Goal: Task Accomplishment & Management: Complete application form

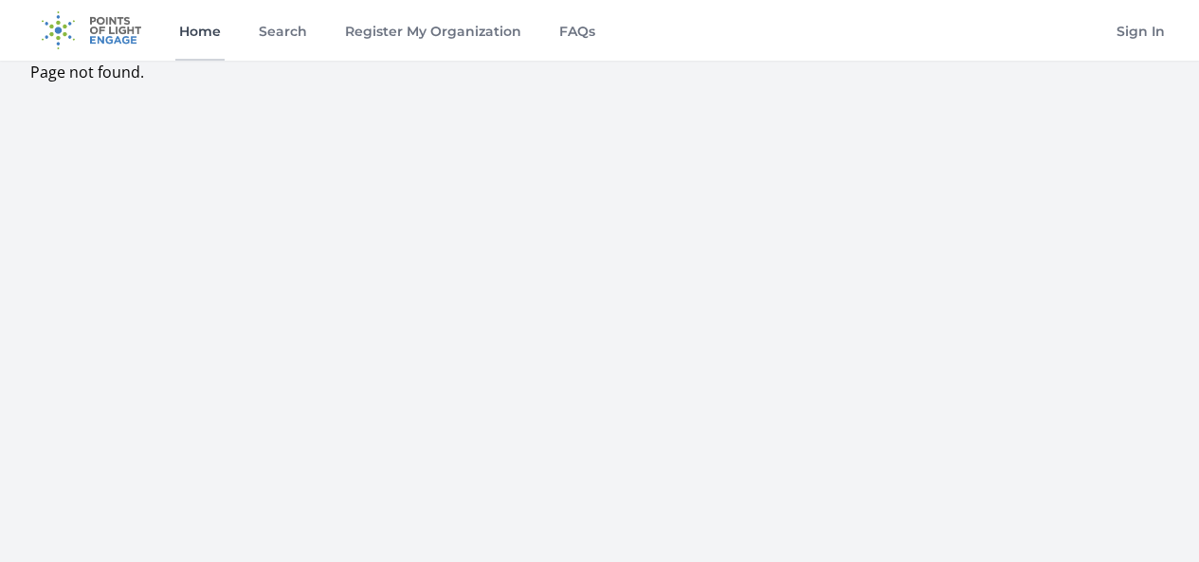
click at [194, 36] on link "Home" at bounding box center [199, 30] width 49 height 61
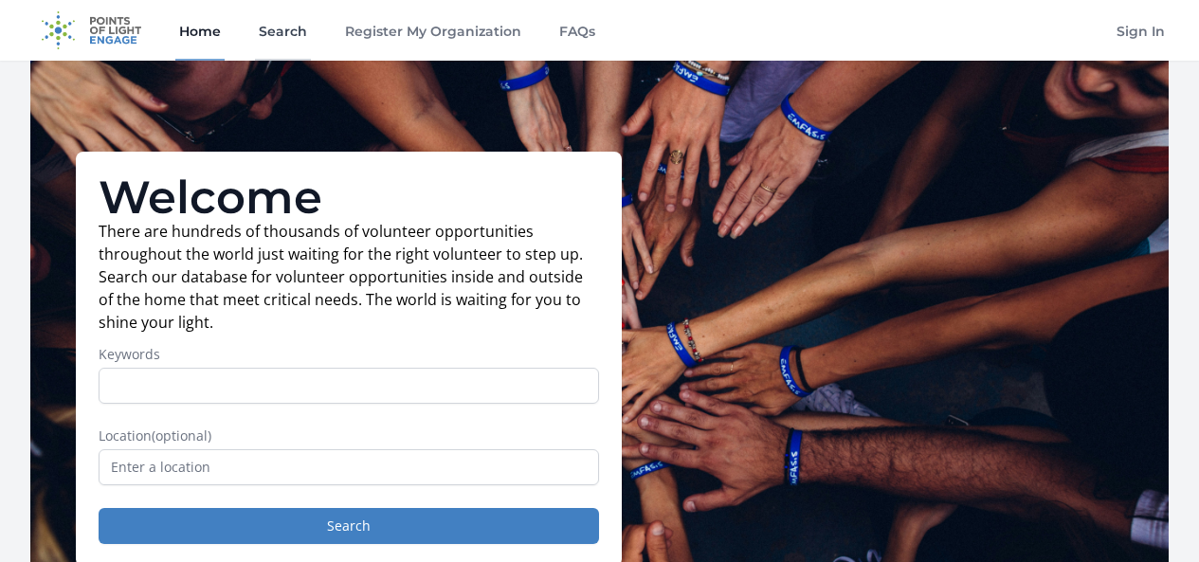
click at [288, 38] on link "Search" at bounding box center [283, 30] width 56 height 61
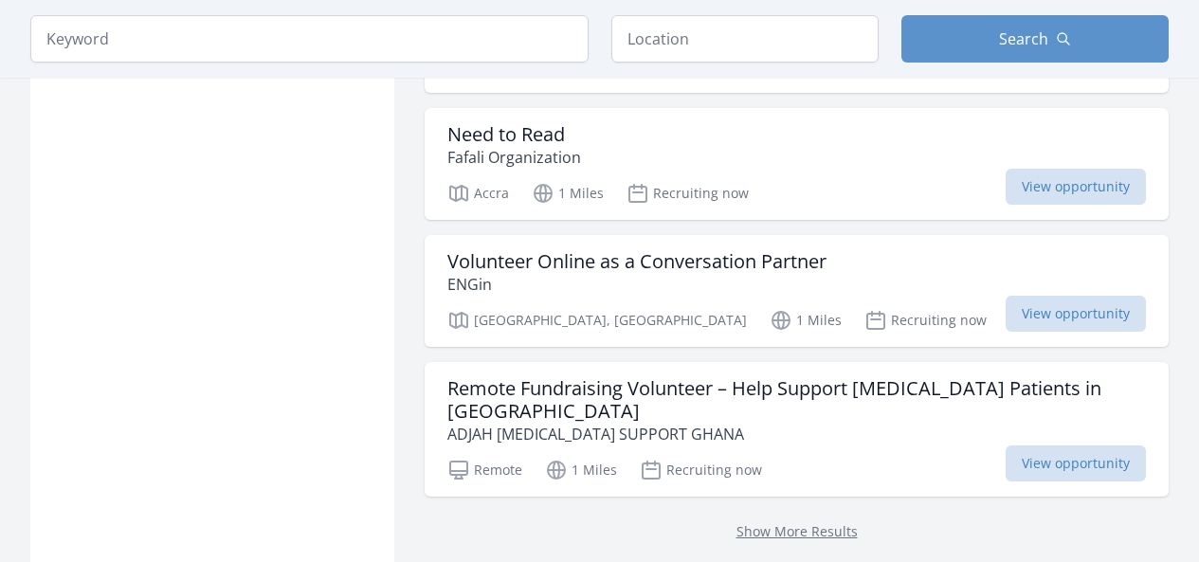
scroll to position [2527, 0]
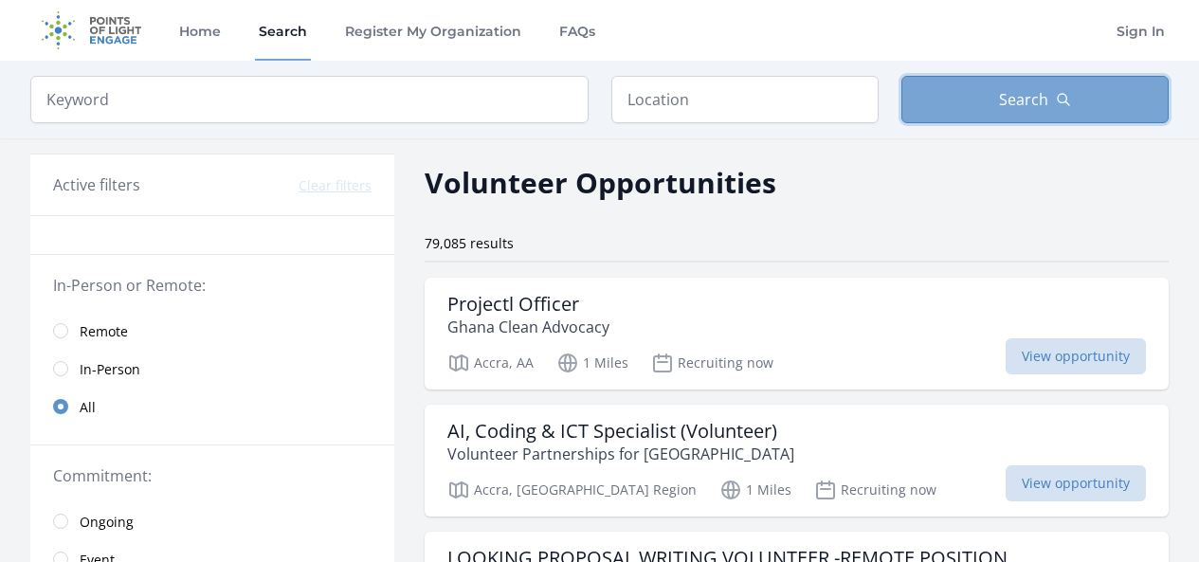
click at [944, 91] on button "Search" at bounding box center [1035, 99] width 267 height 47
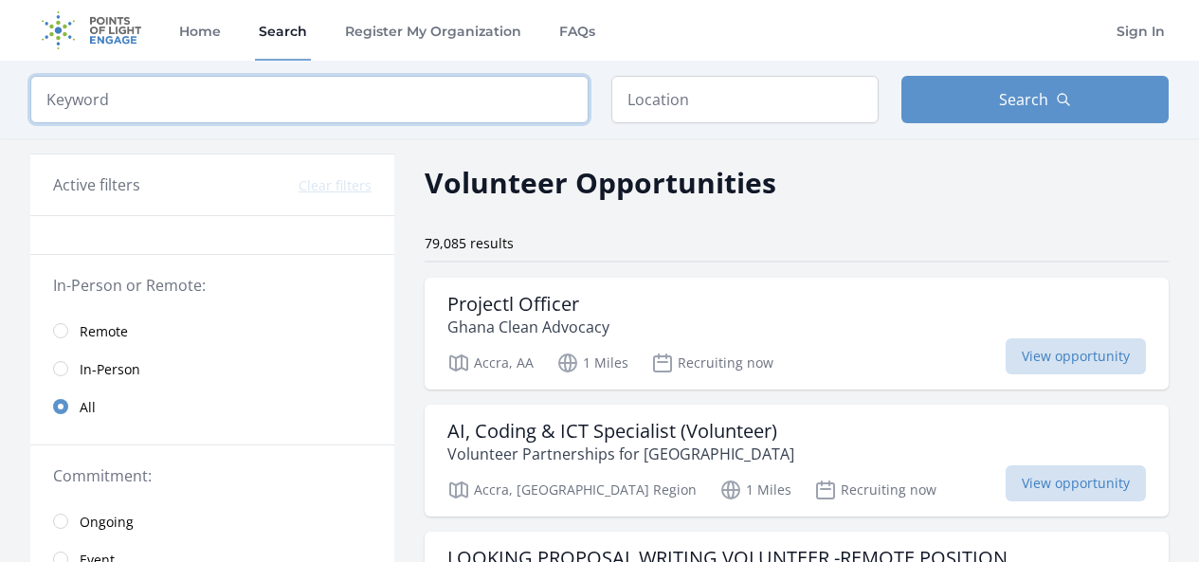
click at [170, 103] on input "search" at bounding box center [309, 99] width 558 height 47
paste input "Financial Statements Preparation (Remote Volunteer)"
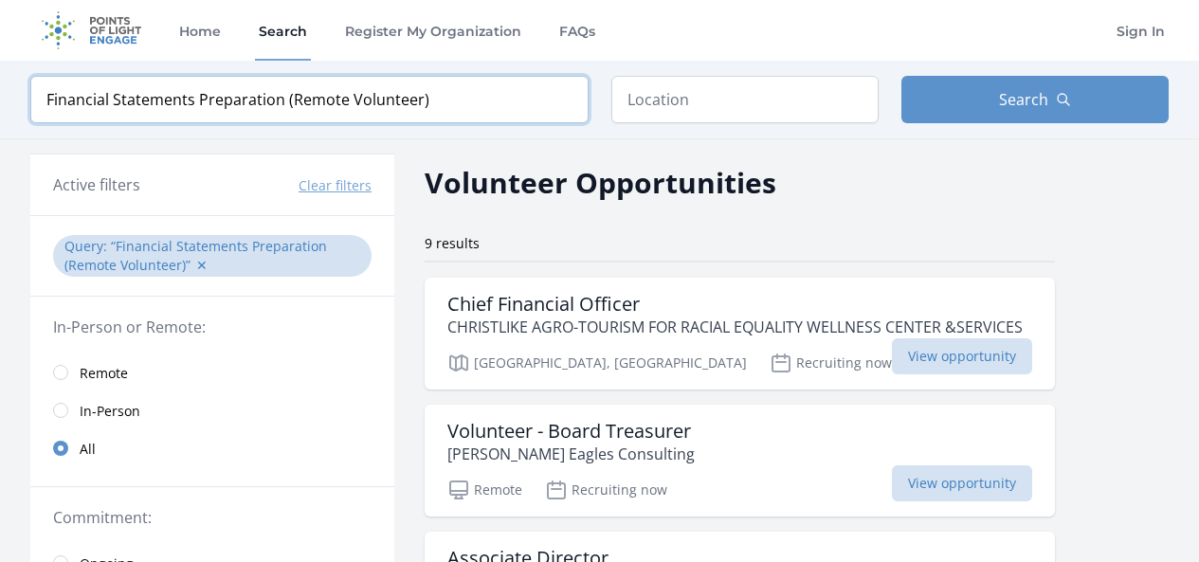
type input "Financial Statements Preparation (Remote Volunteer)"
click at [63, 451] on input "radio" at bounding box center [60, 448] width 15 height 15
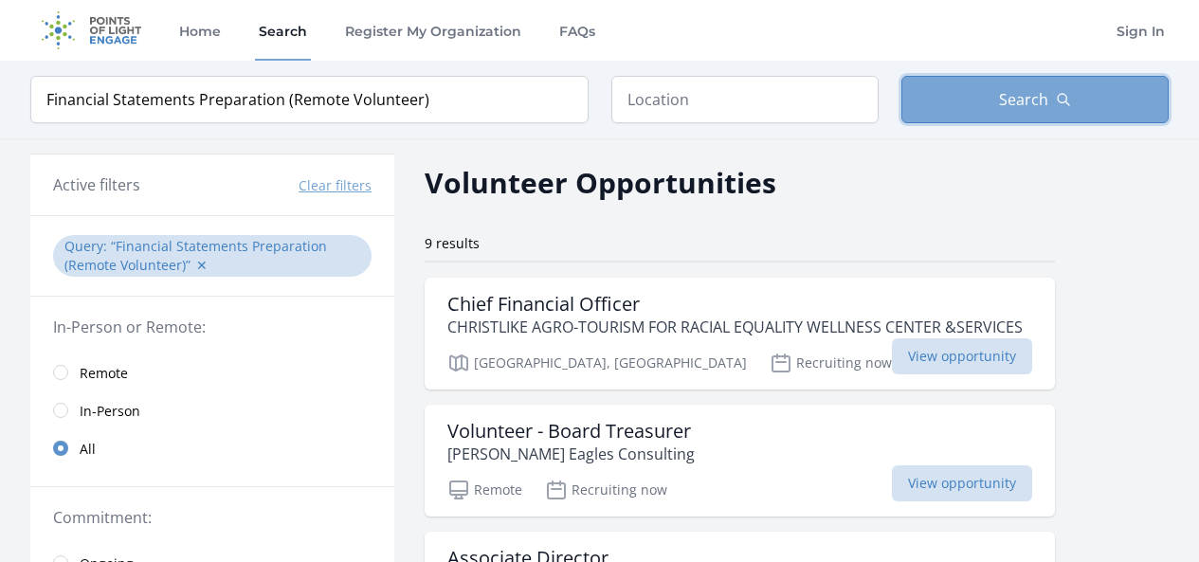
click at [923, 94] on button "Search" at bounding box center [1035, 99] width 267 height 47
click at [952, 93] on button "Search" at bounding box center [1035, 99] width 267 height 47
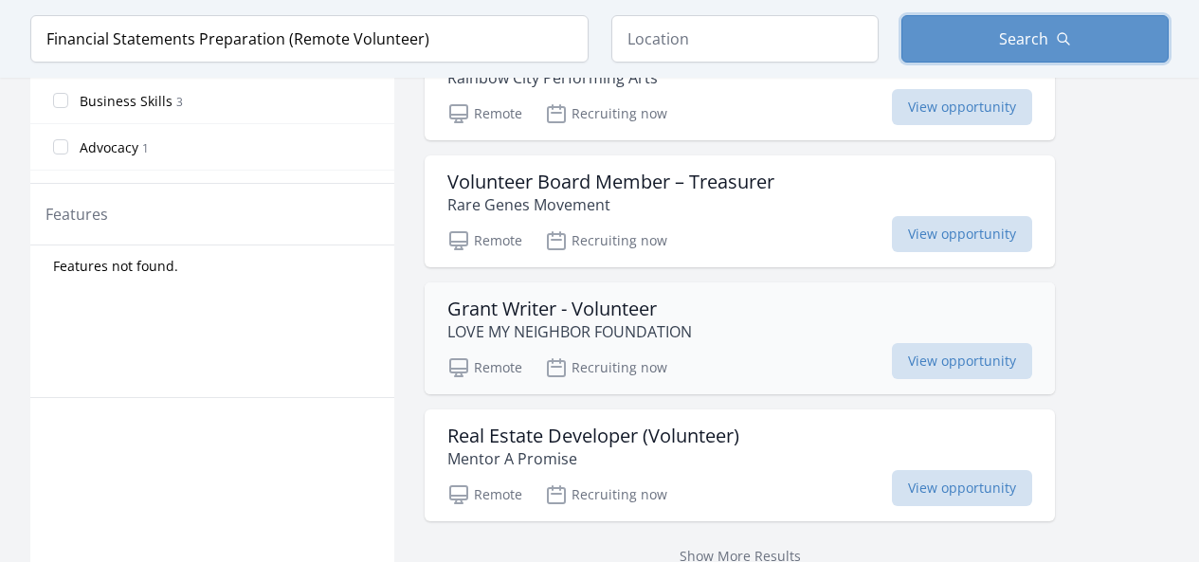
scroll to position [758, 0]
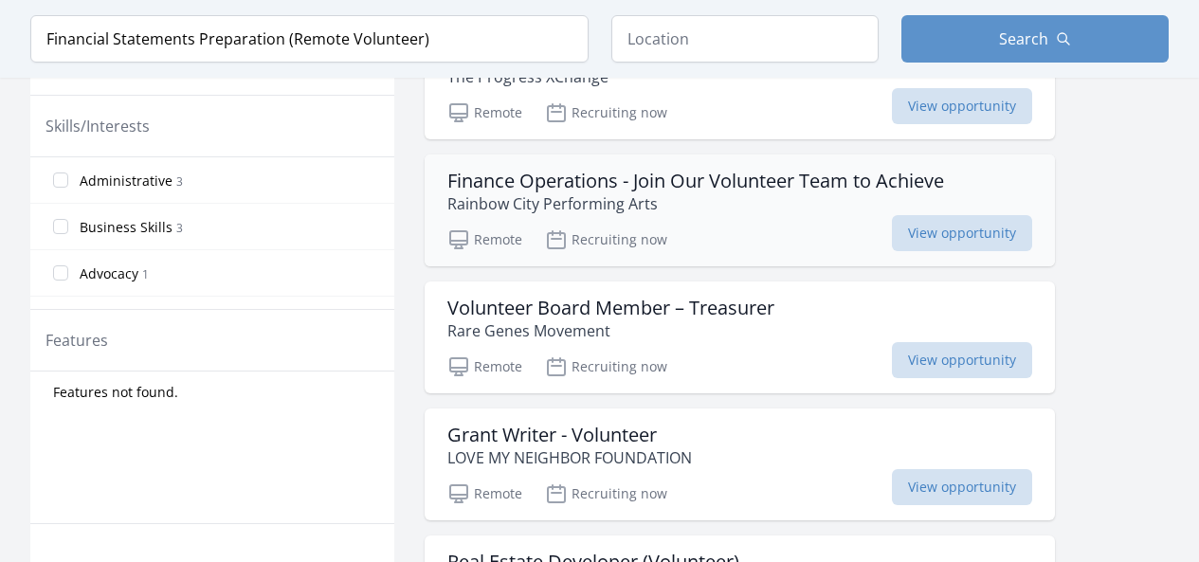
click at [698, 173] on h3 "Finance Operations - Join Our Volunteer Team to Achieve" at bounding box center [695, 181] width 497 height 23
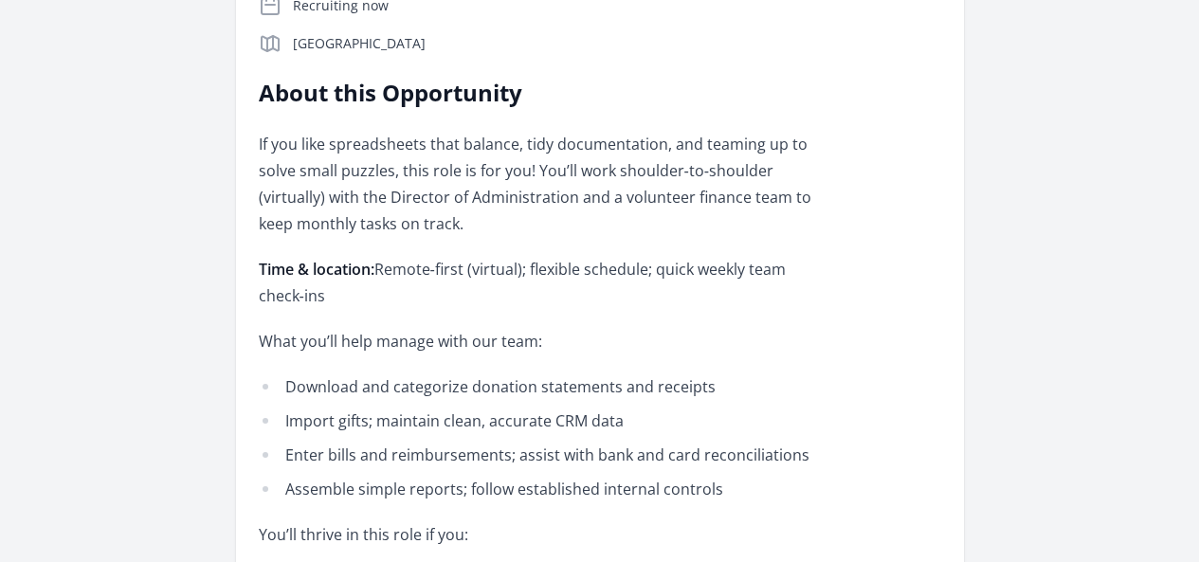
scroll to position [126, 0]
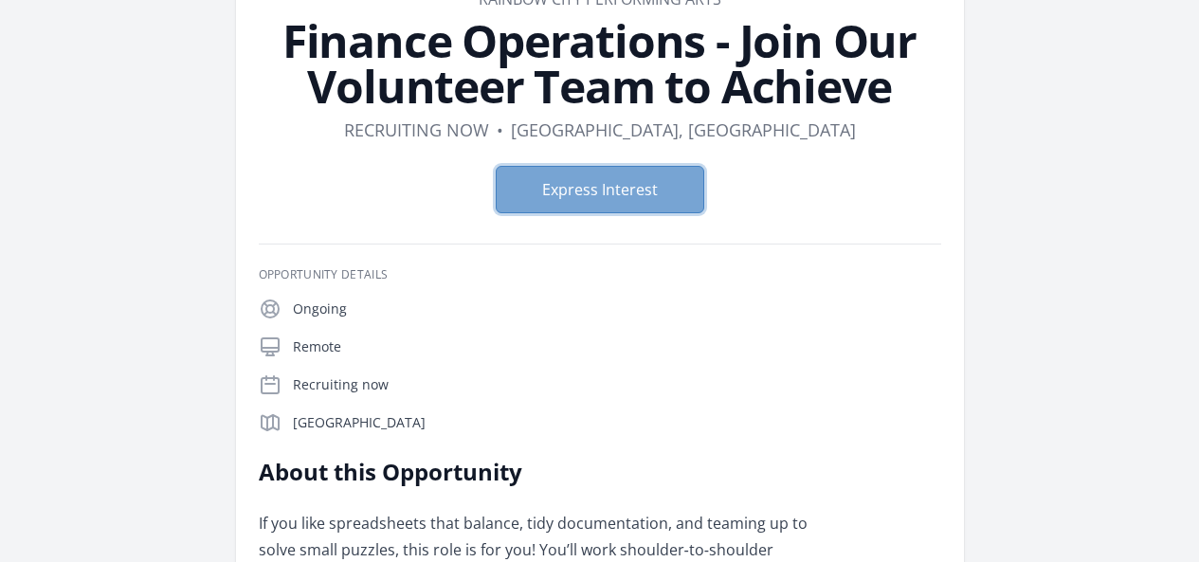
click at [624, 200] on button "Express Interest" at bounding box center [600, 189] width 209 height 47
